Goal: Information Seeking & Learning: Learn about a topic

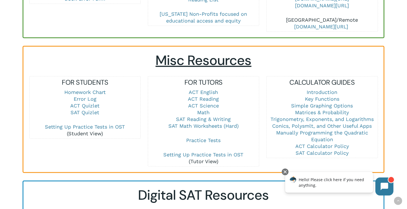
scroll to position [350, 0]
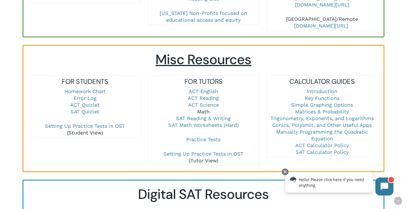
click at [204, 109] on link "Math" at bounding box center [203, 112] width 12 height 6
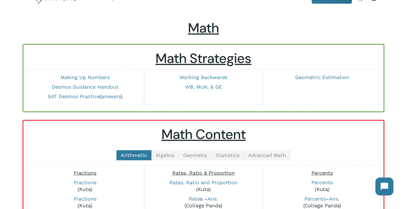
scroll to position [20, 0]
click at [90, 88] on link "Desmos Guidance Handout" at bounding box center [85, 87] width 67 height 6
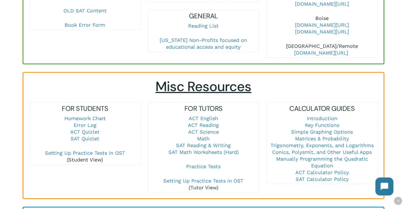
scroll to position [324, 0]
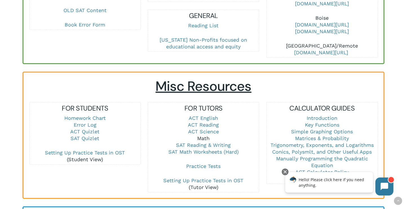
click at [206, 136] on link "Math" at bounding box center [203, 139] width 12 height 6
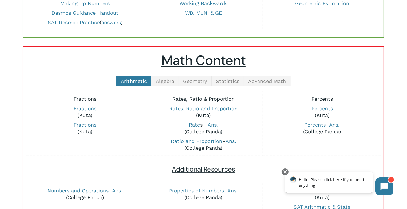
scroll to position [94, 0]
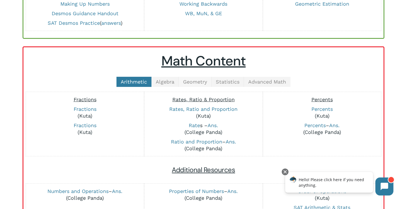
click at [185, 81] on span "Geometry" at bounding box center [195, 82] width 24 height 6
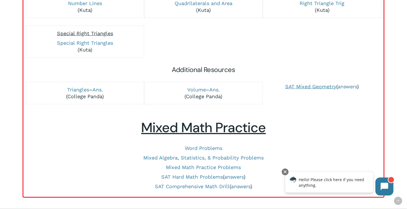
scroll to position [313, 0]
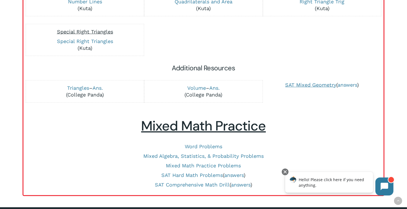
drag, startPoint x: 81, startPoint y: 88, endPoint x: 229, endPoint y: 57, distance: 150.9
drag, startPoint x: 258, startPoint y: 112, endPoint x: 297, endPoint y: 137, distance: 45.6
click at [297, 137] on div "Math Content Arithmetic Algebra Geometry Statistics Advanced Math Fractions Fra…" at bounding box center [203, 11] width 349 height 357
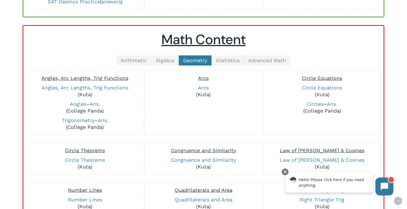
scroll to position [118, 0]
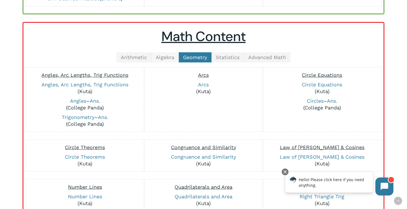
click at [173, 58] on span "Algebra" at bounding box center [165, 57] width 19 height 6
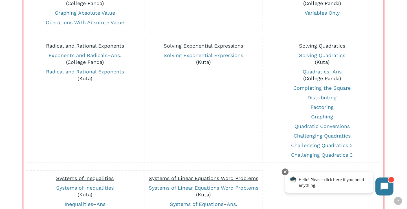
scroll to position [0, 0]
